Goal: Navigation & Orientation: Find specific page/section

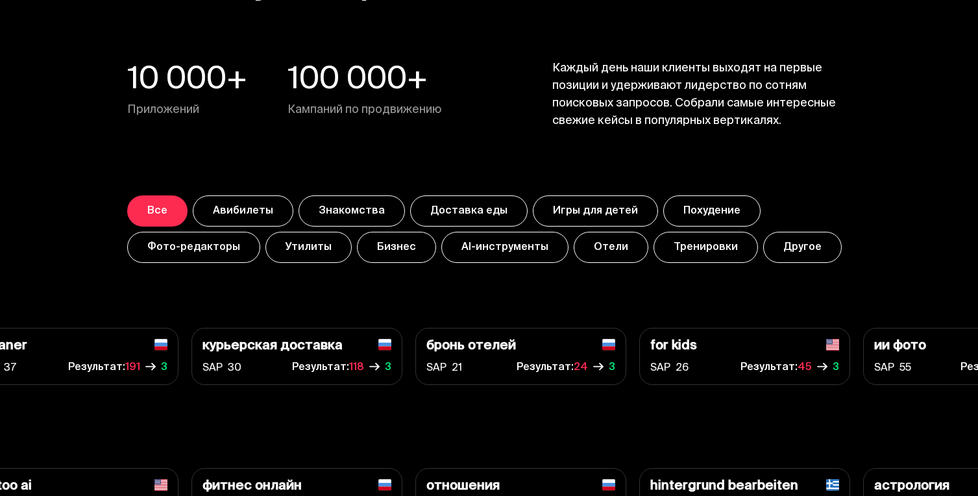
scroll to position [4514, 0]
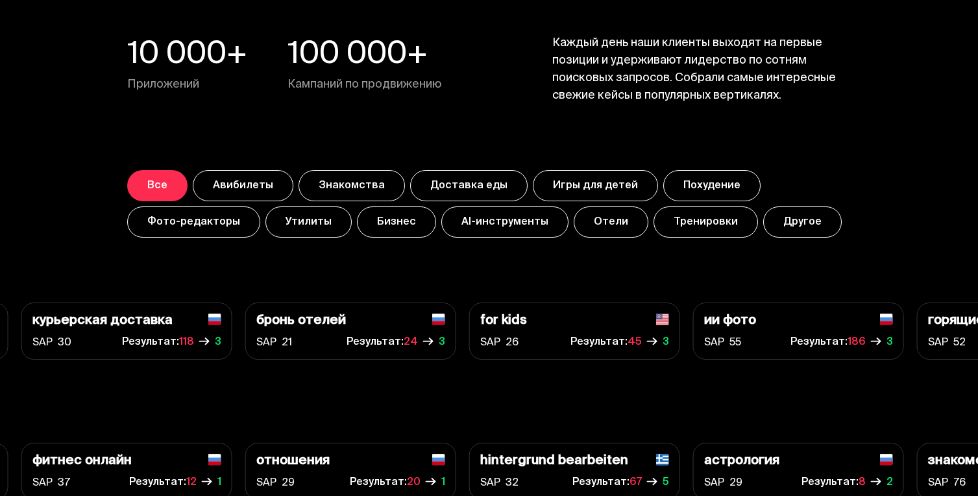
click at [800, 210] on button "Другое" at bounding box center [802, 221] width 79 height 31
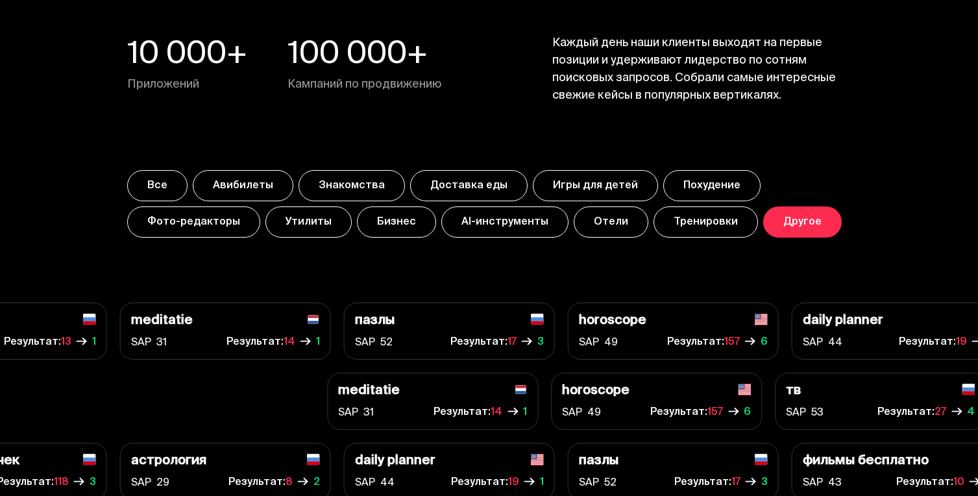
click at [151, 182] on button "Все" at bounding box center [157, 185] width 60 height 31
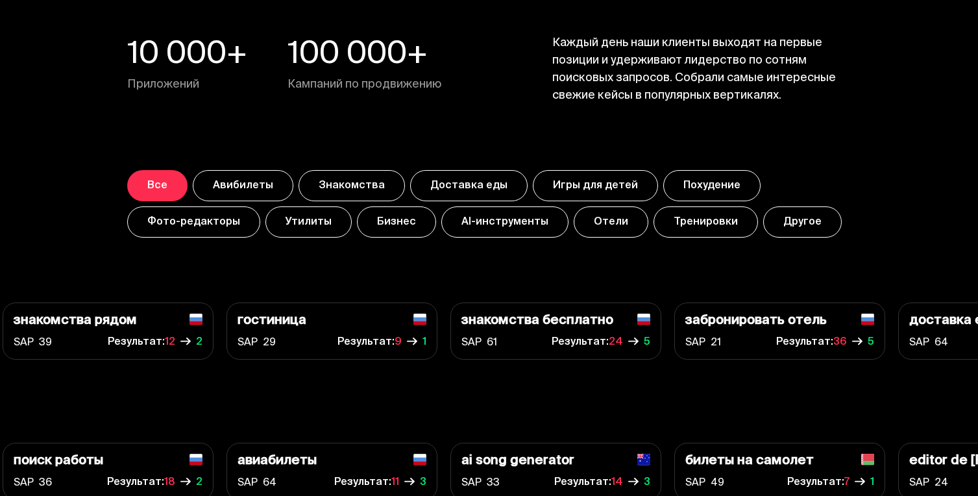
click at [436, 190] on button "Доставка еды" at bounding box center [468, 185] width 117 height 31
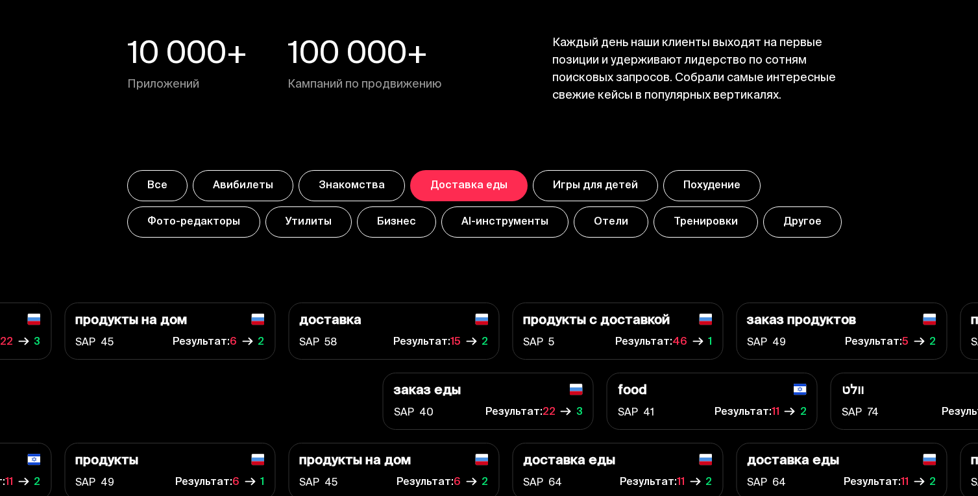
click at [528, 218] on button "AI-инструменты" at bounding box center [504, 221] width 127 height 31
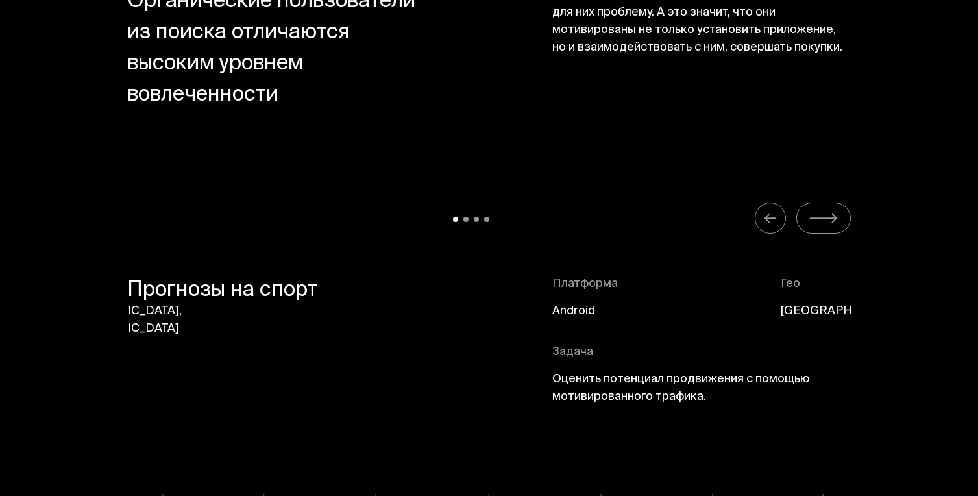
scroll to position [5715, 0]
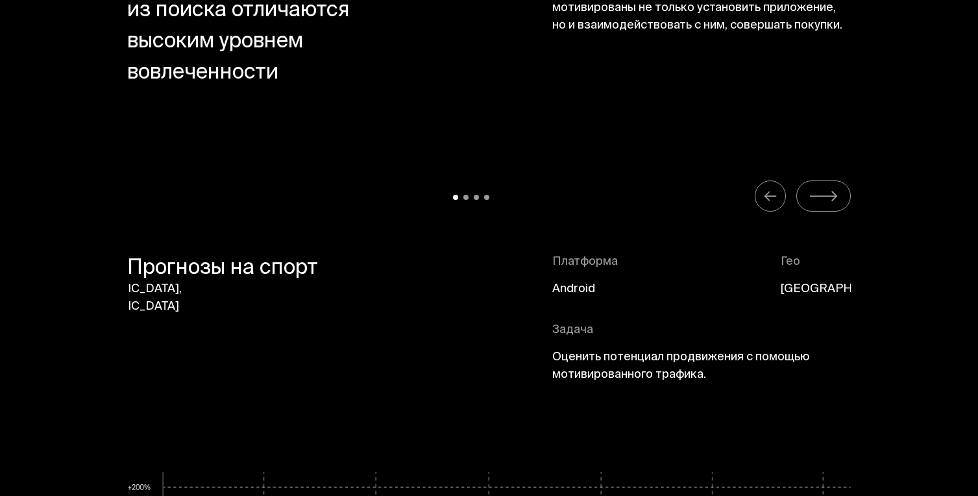
click at [805, 186] on button "Carousel Navigation" at bounding box center [823, 195] width 55 height 31
click at [842, 208] on button "Carousel Navigation" at bounding box center [823, 195] width 55 height 31
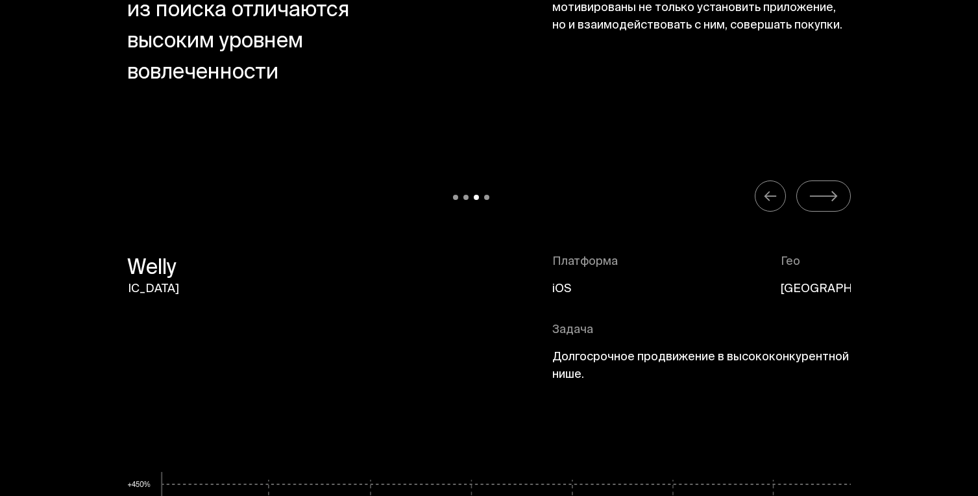
click at [842, 208] on button "Carousel Navigation" at bounding box center [823, 195] width 55 height 31
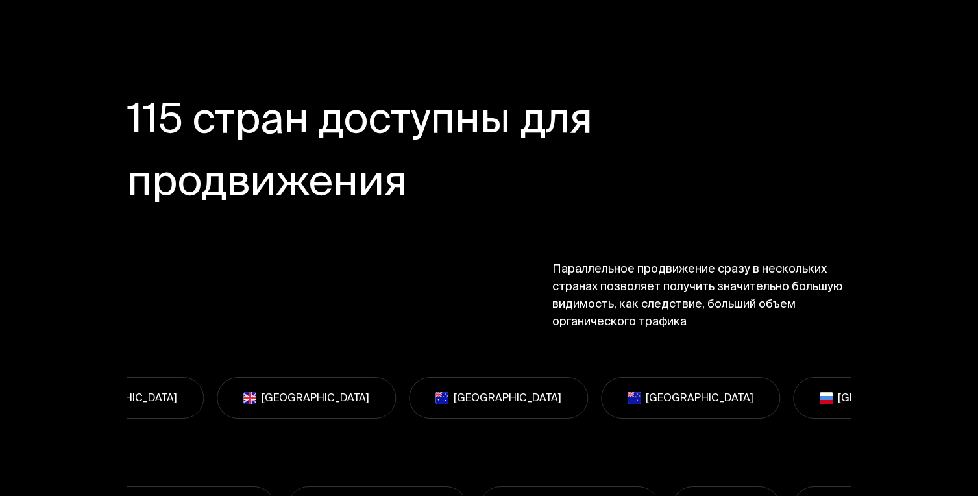
scroll to position [8401, 0]
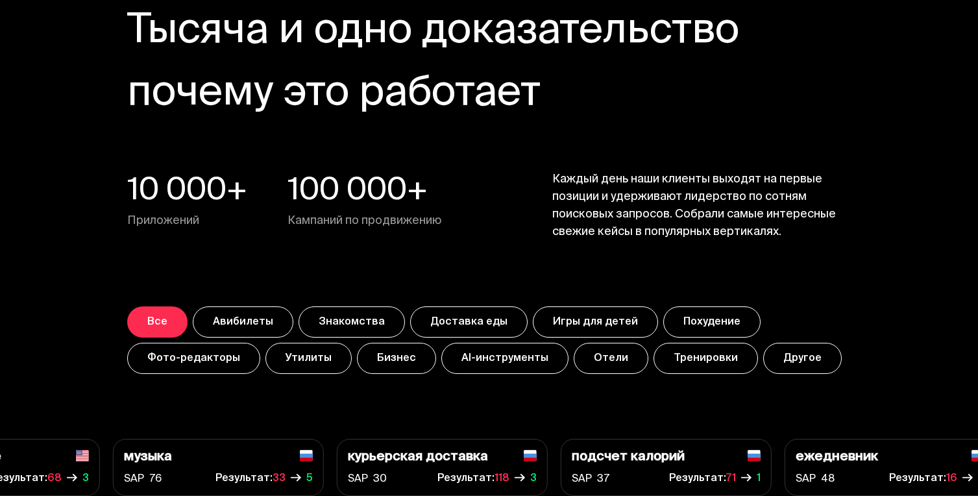
scroll to position [4394, 0]
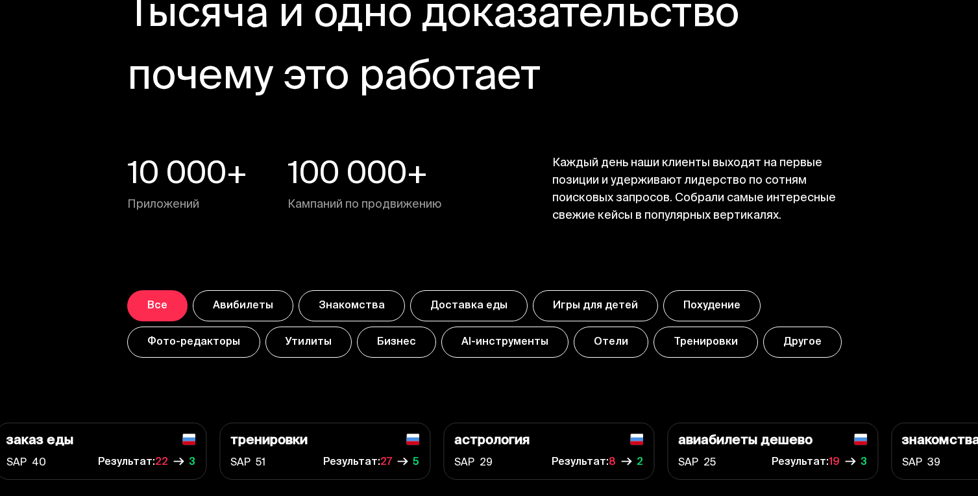
click at [574, 310] on button "Игры для детей" at bounding box center [595, 305] width 125 height 31
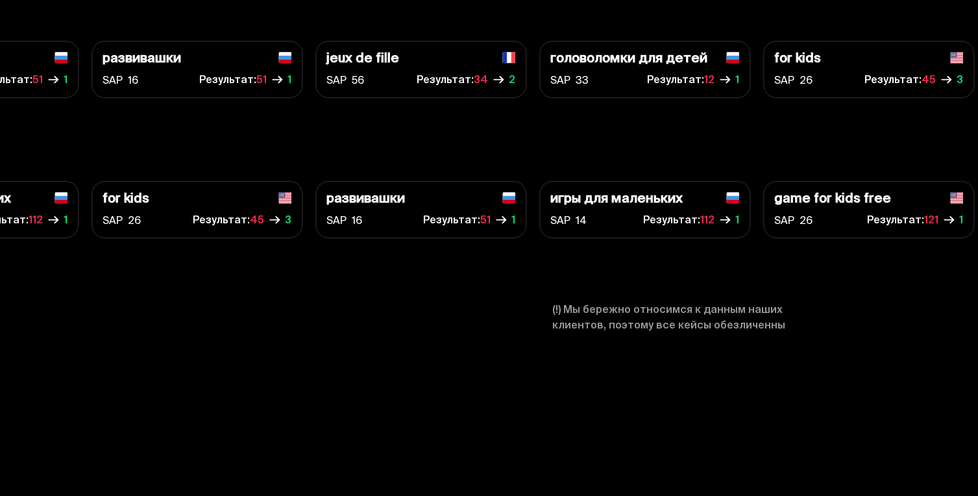
scroll to position [4909, 0]
